Goal: Transaction & Acquisition: Purchase product/service

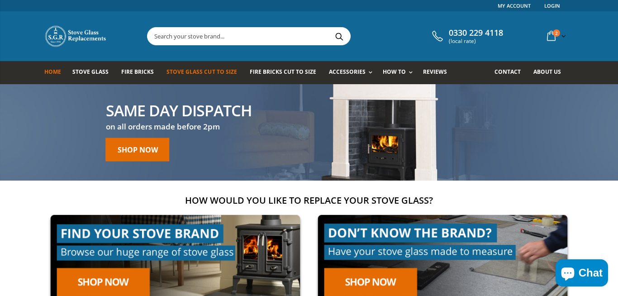
click at [226, 71] on span "Stove Glass Cut To Size" at bounding box center [201, 72] width 70 height 8
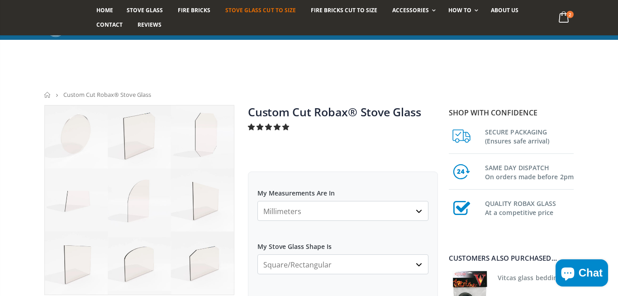
scroll to position [125, 0]
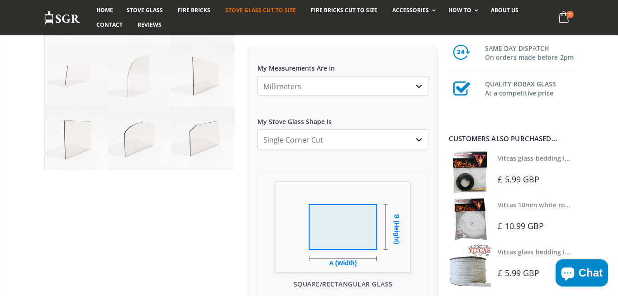
click option "Single Corner Cut" at bounding box center [0, 0] width 0 height 0
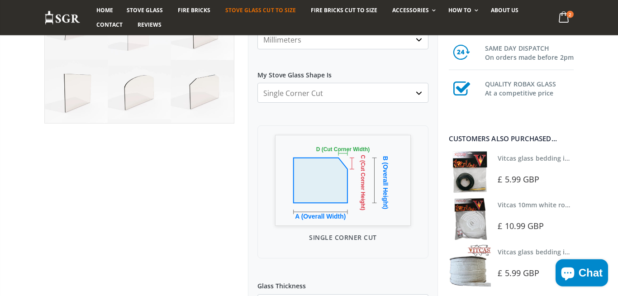
scroll to position [187, 0]
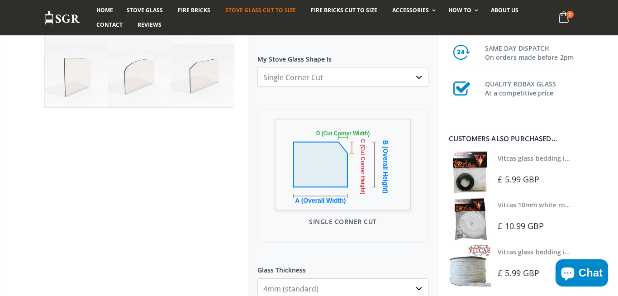
click at [257, 67] on select "Square/Rectangular Arched Half Arch Both Top Corners Cut Single Corner Cut All …" at bounding box center [342, 77] width 171 height 20
click option "All Corners Cut" at bounding box center [0, 0] width 0 height 0
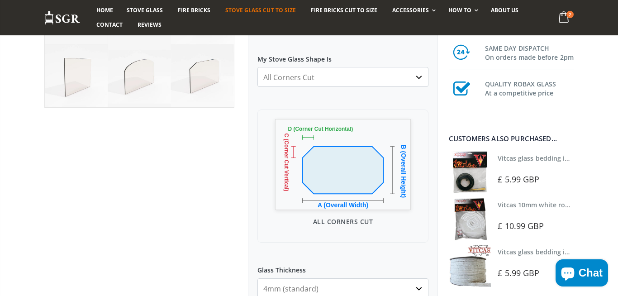
click at [257, 67] on select "Square/Rectangular Arched Half Arch Both Top Corners Cut Single Corner Cut All …" at bounding box center [342, 77] width 171 height 20
click option "Single Corner Cut" at bounding box center [0, 0] width 0 height 0
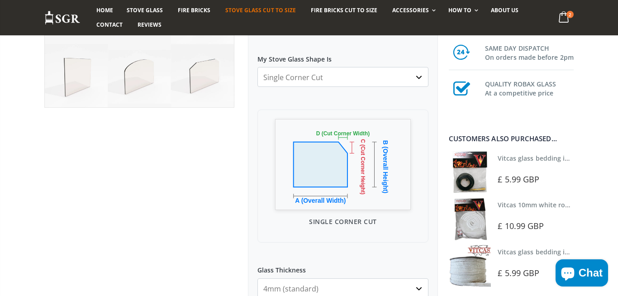
click at [257, 67] on select "Square/Rectangular Arched Half Arch Both Top Corners Cut Single Corner Cut All …" at bounding box center [342, 77] width 171 height 20
click option "Both Top Corners Cut" at bounding box center [0, 0] width 0 height 0
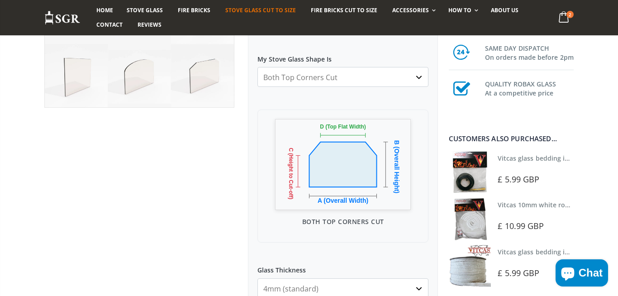
click at [257, 67] on select "Square/Rectangular Arched Half Arch Both Top Corners Cut Single Corner Cut All …" at bounding box center [342, 77] width 171 height 20
click option "Single Corner Cut" at bounding box center [0, 0] width 0 height 0
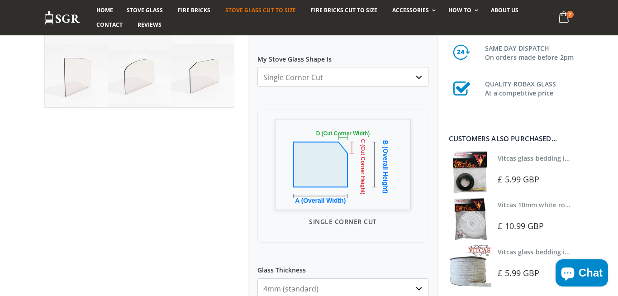
click at [257, 67] on select "Square/Rectangular Arched Half Arch Both Top Corners Cut Single Corner Cut All …" at bounding box center [342, 77] width 171 height 20
select select "both-top-corners-cut"
click option "Both Top Corners Cut" at bounding box center [0, 0] width 0 height 0
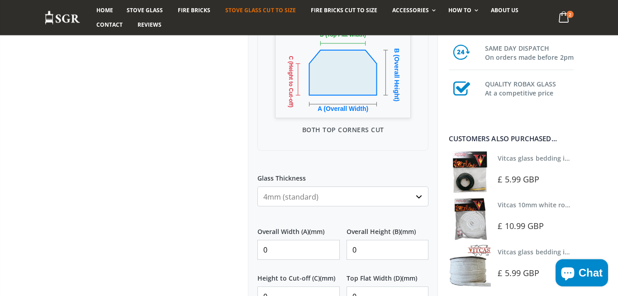
scroll to position [312, 0]
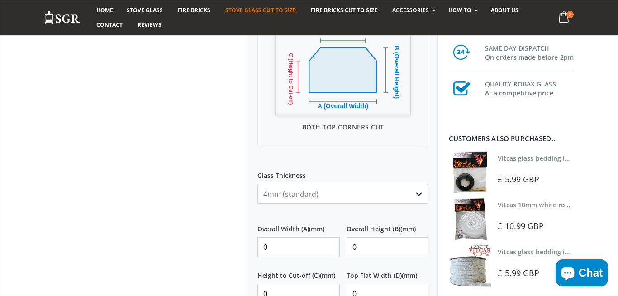
scroll to position [250, 0]
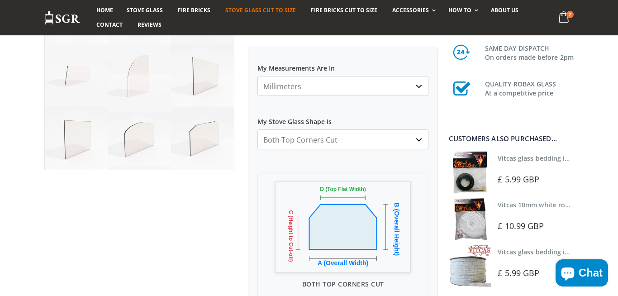
select select "single-corner-cut"
click option "Single Corner Cut" at bounding box center [0, 0] width 0 height 0
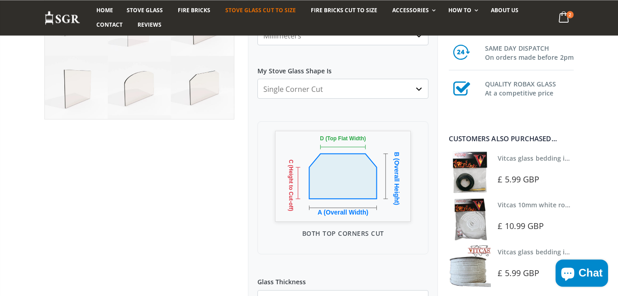
scroll to position [187, 0]
